Goal: Entertainment & Leisure: Consume media (video, audio)

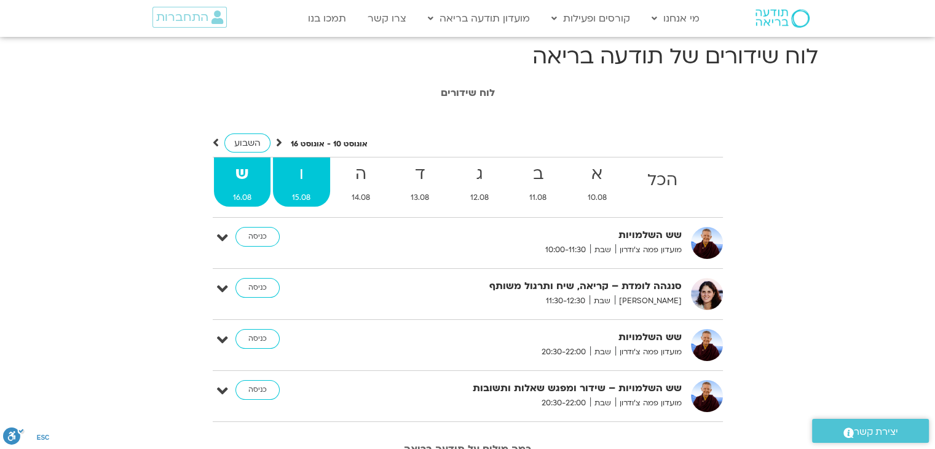
click at [317, 178] on strong "ו" at bounding box center [301, 175] width 57 height 28
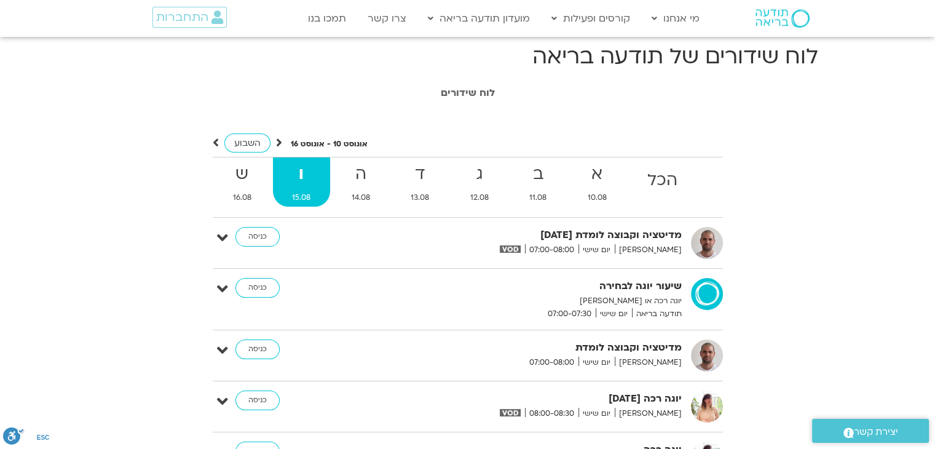
click at [840, 202] on section "לוח שידורים [DATE] - [DATE] השבוע להציג אירועים שפתוחים עבורי הכל א 10.08 ב 11.…" at bounding box center [467, 366] width 935 height 571
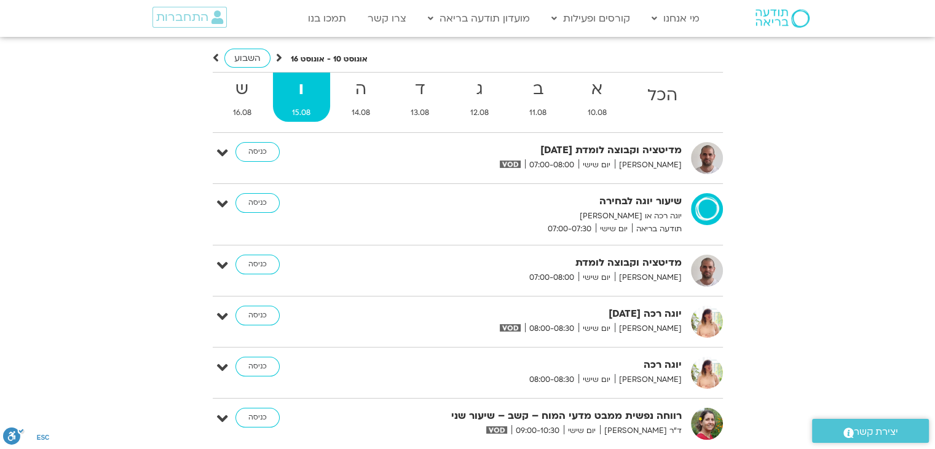
scroll to position [81, 0]
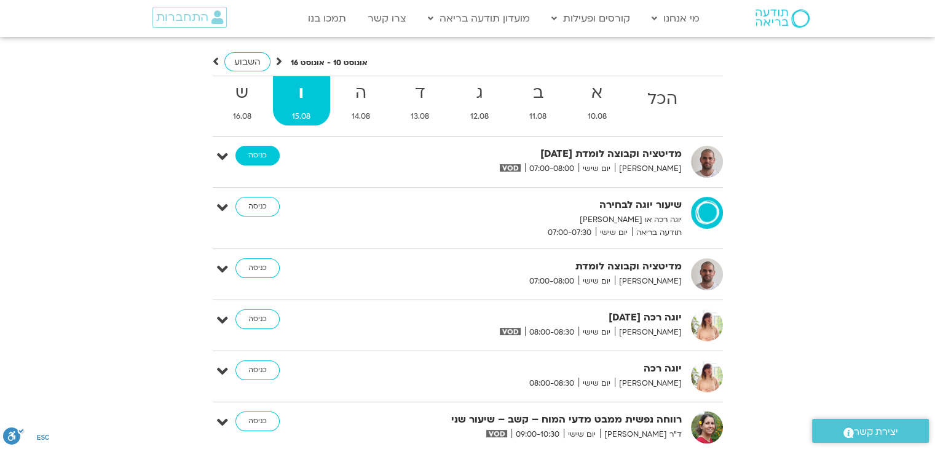
click at [268, 162] on link "כניסה" at bounding box center [258, 156] width 44 height 20
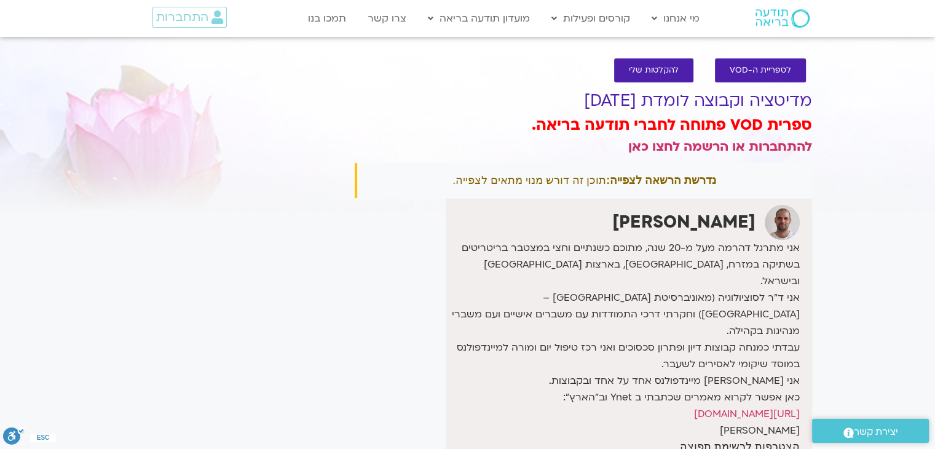
click at [268, 162] on div "It seems we can't find what you're looking for. It seems we can't find what you…" at bounding box center [232, 313] width 231 height 484
click at [193, 18] on span "התחברות" at bounding box center [182, 17] width 52 height 14
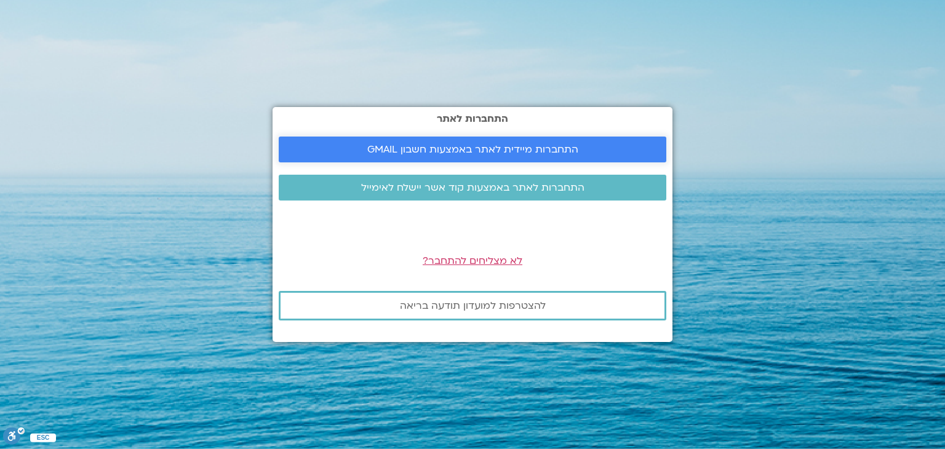
click at [375, 153] on span "התחברות מיידית לאתר באמצעות חשבון GMAIL" at bounding box center [472, 149] width 211 height 11
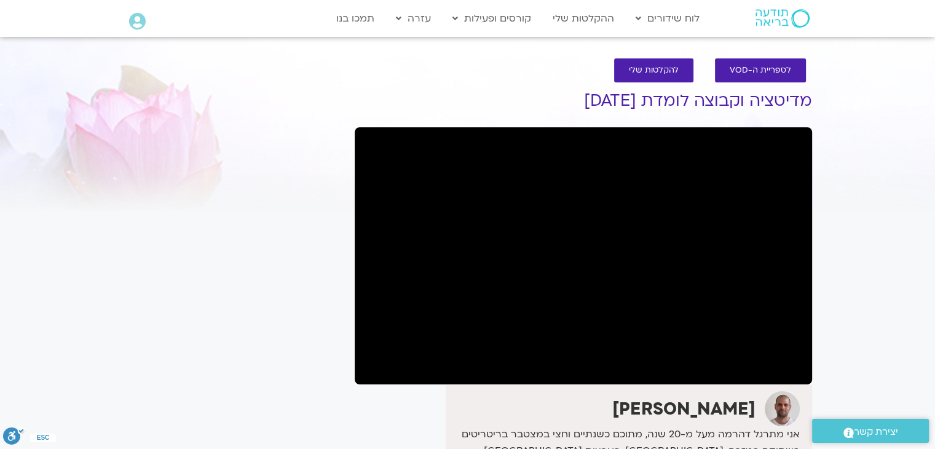
click at [305, 330] on div "It seems we can't find what you're looking for. It seems we can't find what you…" at bounding box center [232, 406] width 231 height 671
